Goal: Use online tool/utility: Use online tool/utility

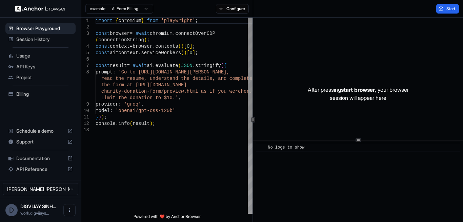
click at [166, 126] on div "import { chromium } from 'playwright' ; const browser = await chromium . connec…" at bounding box center [173, 171] width 157 height 306
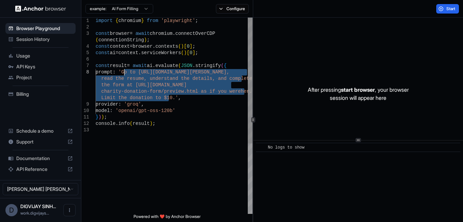
drag, startPoint x: 168, startPoint y: 100, endPoint x: 125, endPoint y: 73, distance: 50.7
click at [125, 73] on div "import { chromium } from 'playwright' ; const browser = await chromium . connec…" at bounding box center [173, 171] width 157 height 306
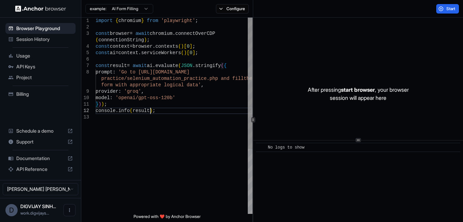
click at [190, 113] on div "import { chromium } from 'playwright' ; const browser = await chromium . connec…" at bounding box center [173, 164] width 157 height 293
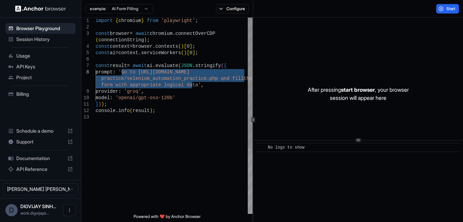
drag, startPoint x: 191, startPoint y: 84, endPoint x: 123, endPoint y: 71, distance: 69.2
click at [123, 71] on div "import { chromium } from 'playwright' ; const browser = await chromium . connec…" at bounding box center [173, 164] width 157 height 293
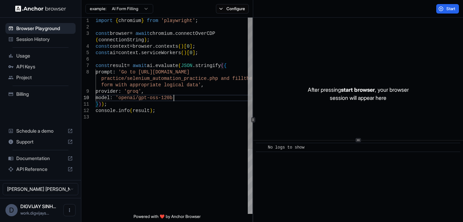
click at [195, 101] on div "import { chromium } from 'playwright' ; const browser = await chromium . connec…" at bounding box center [173, 164] width 157 height 293
click at [189, 112] on div "import { chromium } from 'playwright' ; const browser = await chromium . connec…" at bounding box center [173, 164] width 157 height 293
click at [447, 5] on button "Start" at bounding box center [447, 8] width 23 height 9
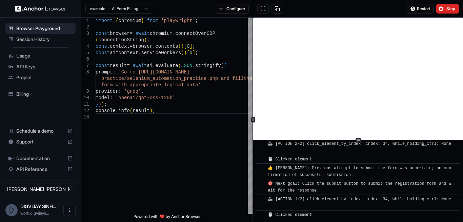
scroll to position [556, 0]
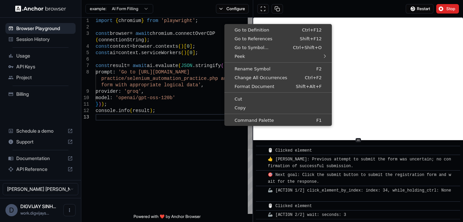
click at [194, 126] on div "import { chromium } from 'playwright' ; const browser = await chromium . connec…" at bounding box center [173, 164] width 157 height 293
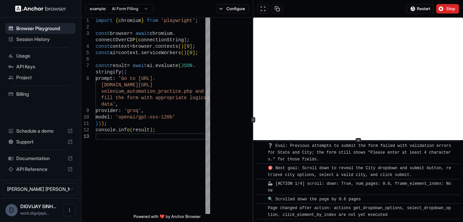
scroll to position [2146, 0]
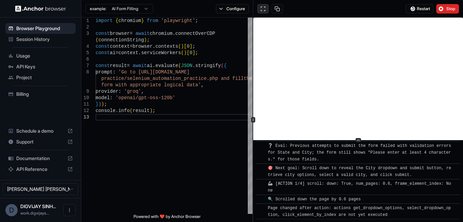
click at [263, 8] on button at bounding box center [263, 8] width 12 height 9
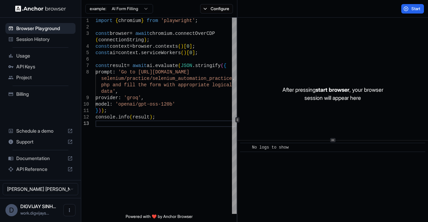
scroll to position [0, 0]
